Goal: Task Accomplishment & Management: Manage account settings

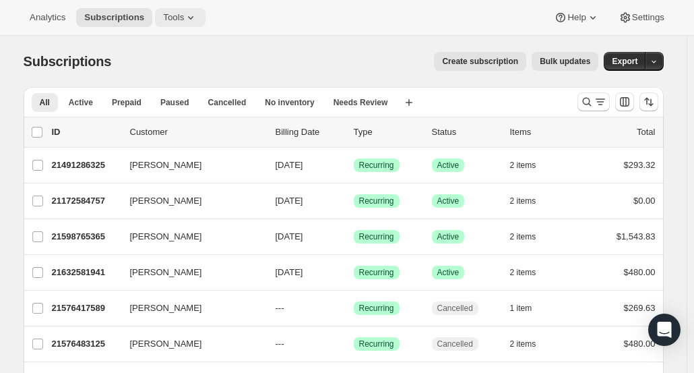
click at [165, 16] on span "Tools" at bounding box center [173, 17] width 21 height 11
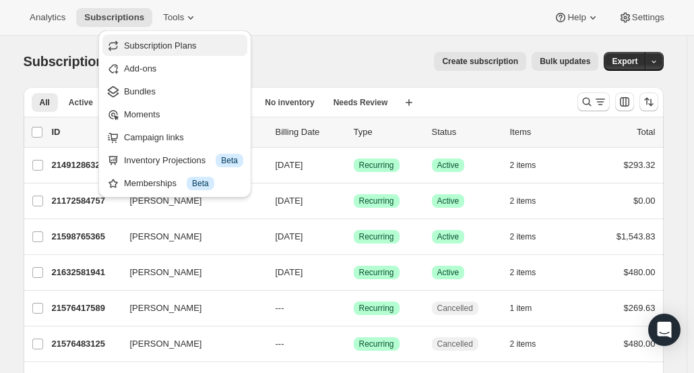
click at [171, 41] on span "Subscription Plans" at bounding box center [160, 45] width 73 height 10
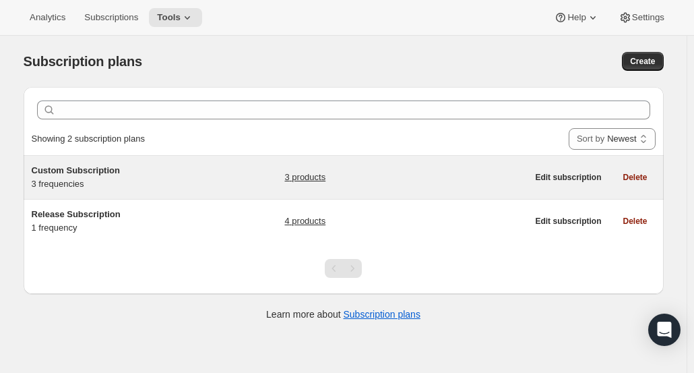
click at [119, 167] on span "Custom Subscription" at bounding box center [76, 170] width 88 height 10
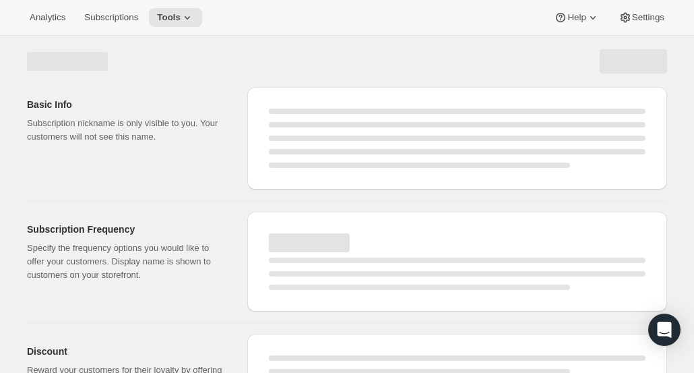
select select "WEEK"
select select "MONTH"
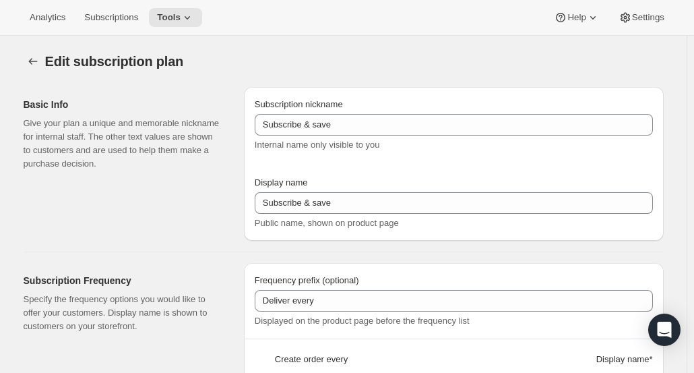
type input "Custom Subscription"
type input "1"
select select "MONTH"
type input "1 month"
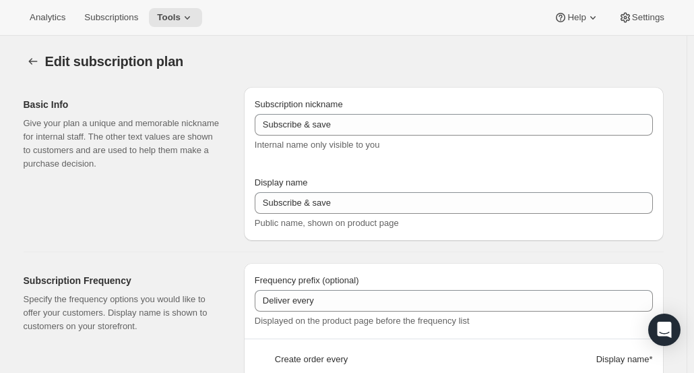
type input "2"
type input "2 Months"
type input "Choose which wines you’d like, how many bottles you’d like of each, and how oft…"
select select "MONTH"
click at [119, 167] on p "Give your plan a unique and memorable nickname for internal staff. The other te…" at bounding box center [123, 144] width 199 height 54
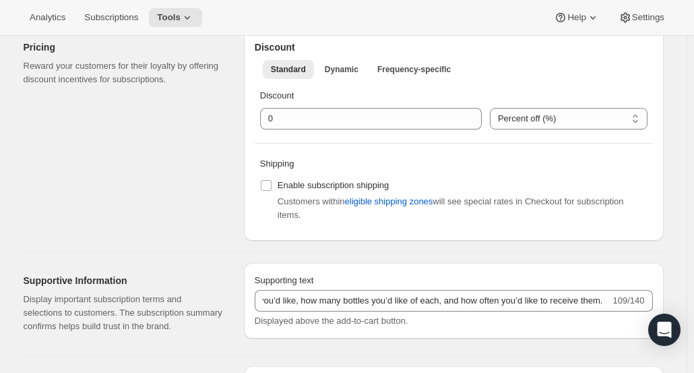
scroll to position [548, 0]
click at [351, 76] on button "Dynamic" at bounding box center [342, 70] width 50 height 19
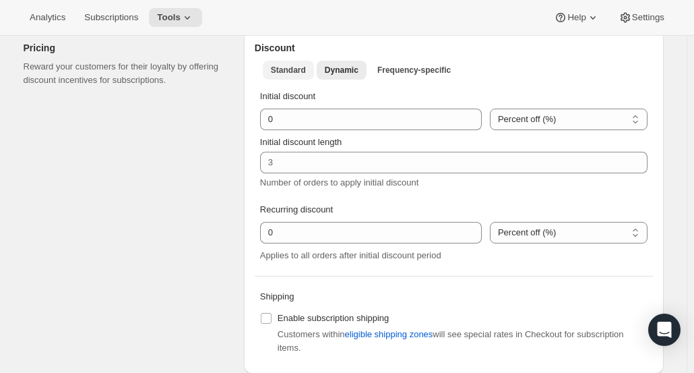
click at [283, 75] on button "Standard" at bounding box center [288, 70] width 51 height 19
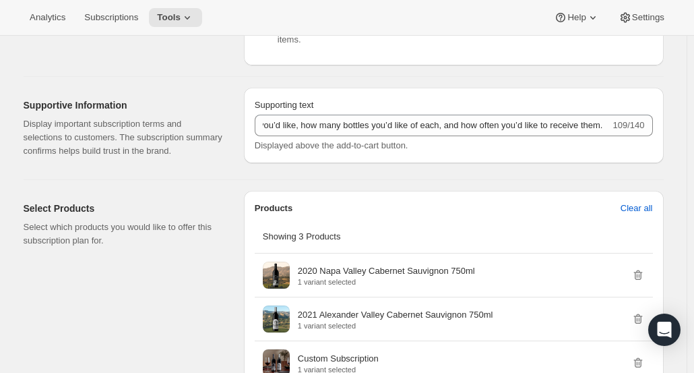
scroll to position [750, 0]
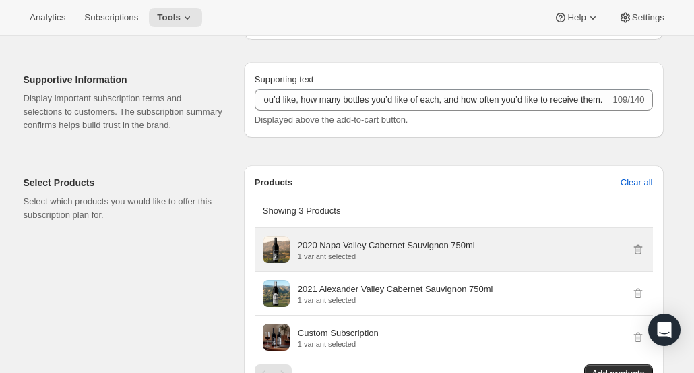
click at [353, 260] on div "2020 Napa Valley Cabernet Sauvignon 750ml 1 variant selected" at bounding box center [471, 249] width 347 height 27
